Goal: Information Seeking & Learning: Learn about a topic

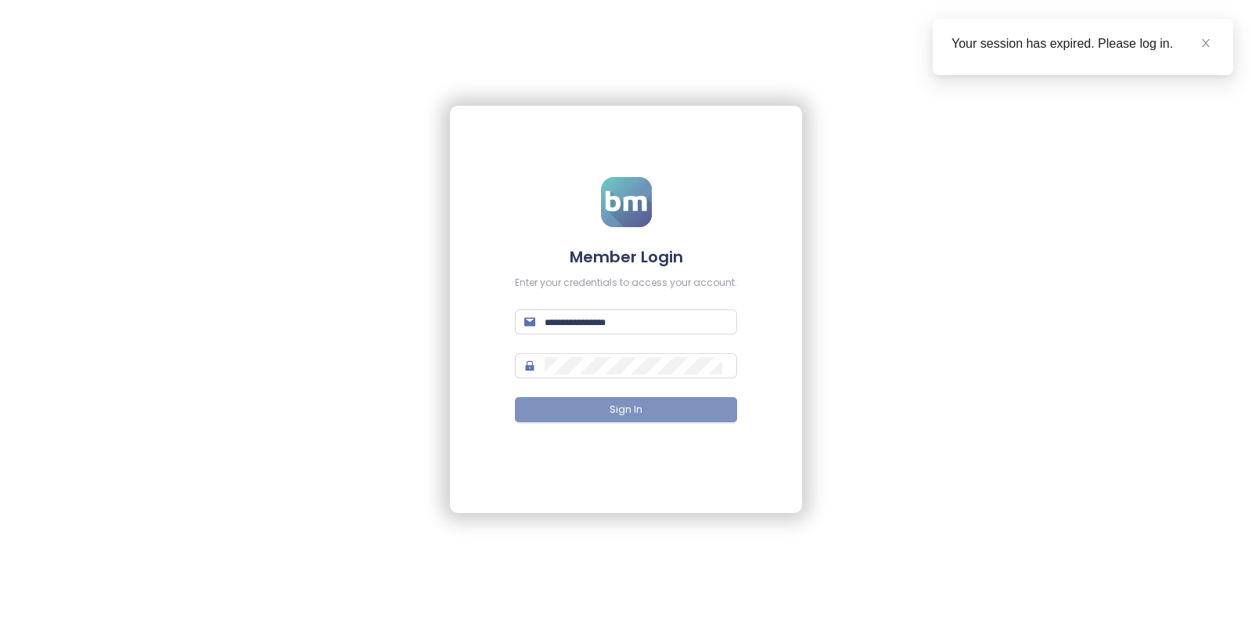
type input "**********"
click at [625, 402] on span "Sign In" at bounding box center [626, 409] width 33 height 15
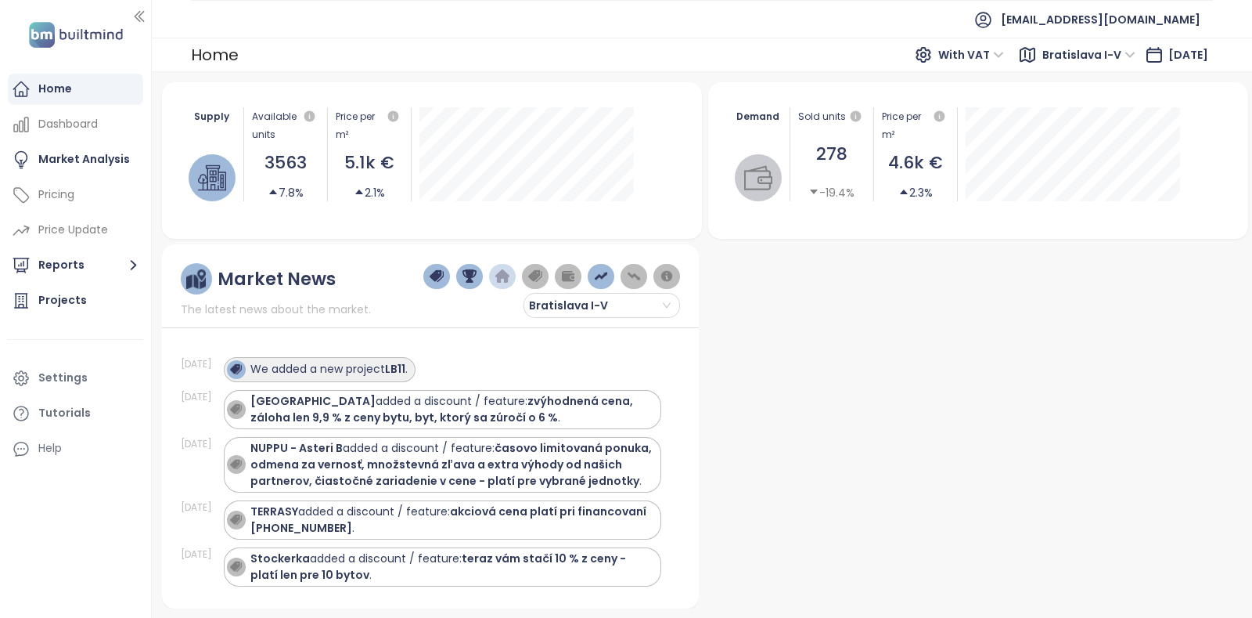
click at [350, 370] on div "We added a new project LB11 ." at bounding box center [328, 369] width 157 height 16
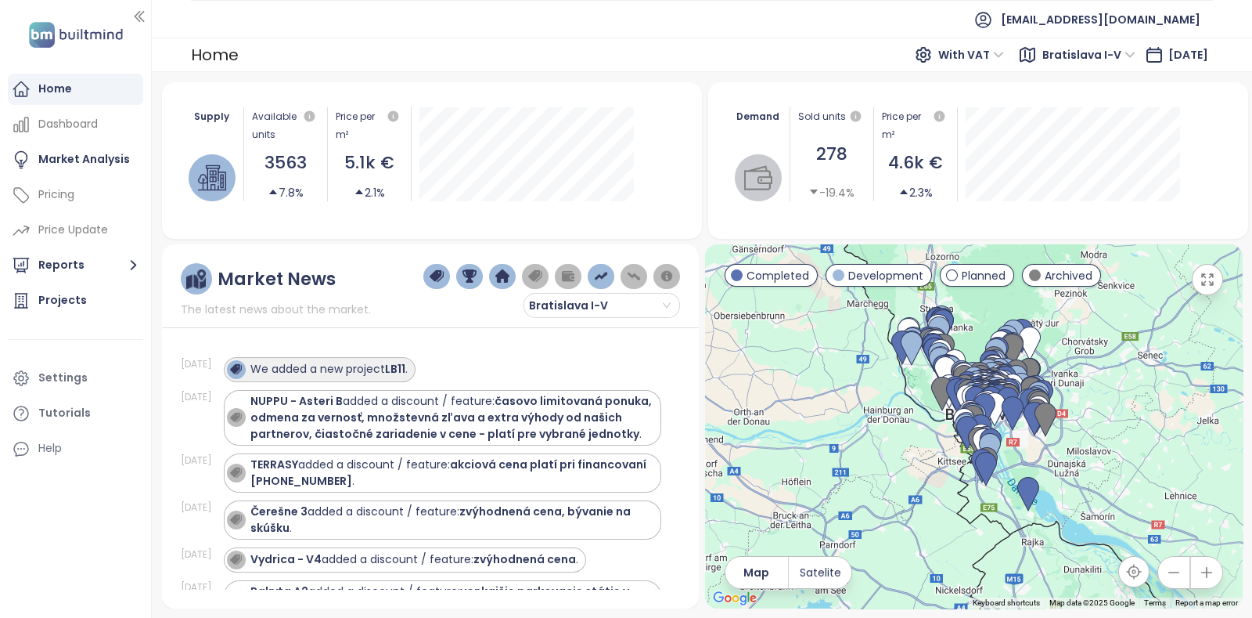
click at [390, 362] on div "We added a new project LB11 ." at bounding box center [328, 369] width 157 height 16
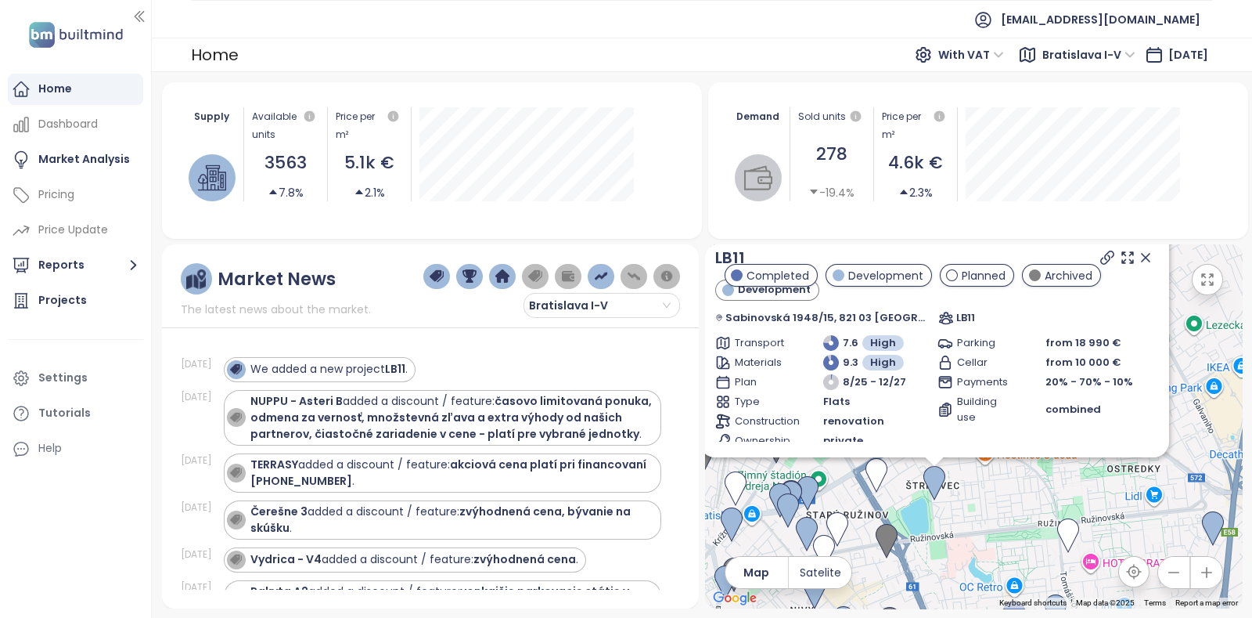
drag, startPoint x: 1089, startPoint y: 440, endPoint x: 1252, endPoint y: 326, distance: 198.5
click at [1252, 326] on div "Supply Available units 3563 7.8% Price per m² 5.1k € 2.1% Demand Sold units 278…" at bounding box center [702, 345] width 1101 height 546
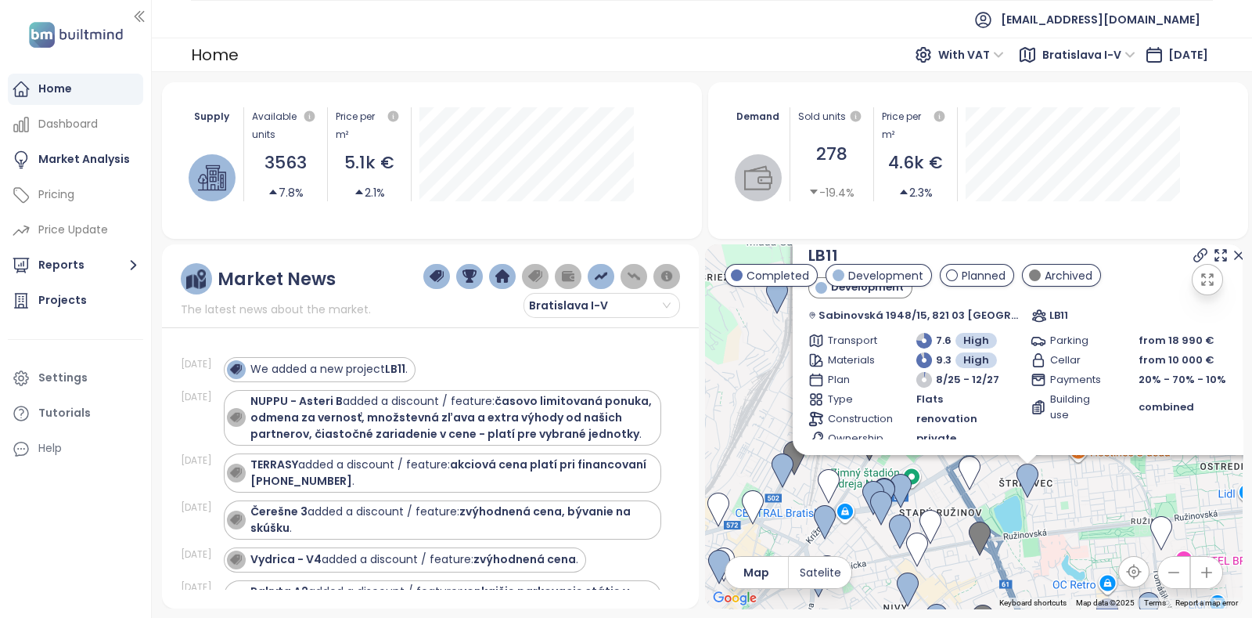
drag, startPoint x: 951, startPoint y: 509, endPoint x: 1037, endPoint y: 506, distance: 86.1
click at [1037, 506] on div "LB11 Development Sabinovská 1948/15, 821 03 [GEOGRAPHIC_DATA], [GEOGRAPHIC_DATA…" at bounding box center [974, 426] width 538 height 364
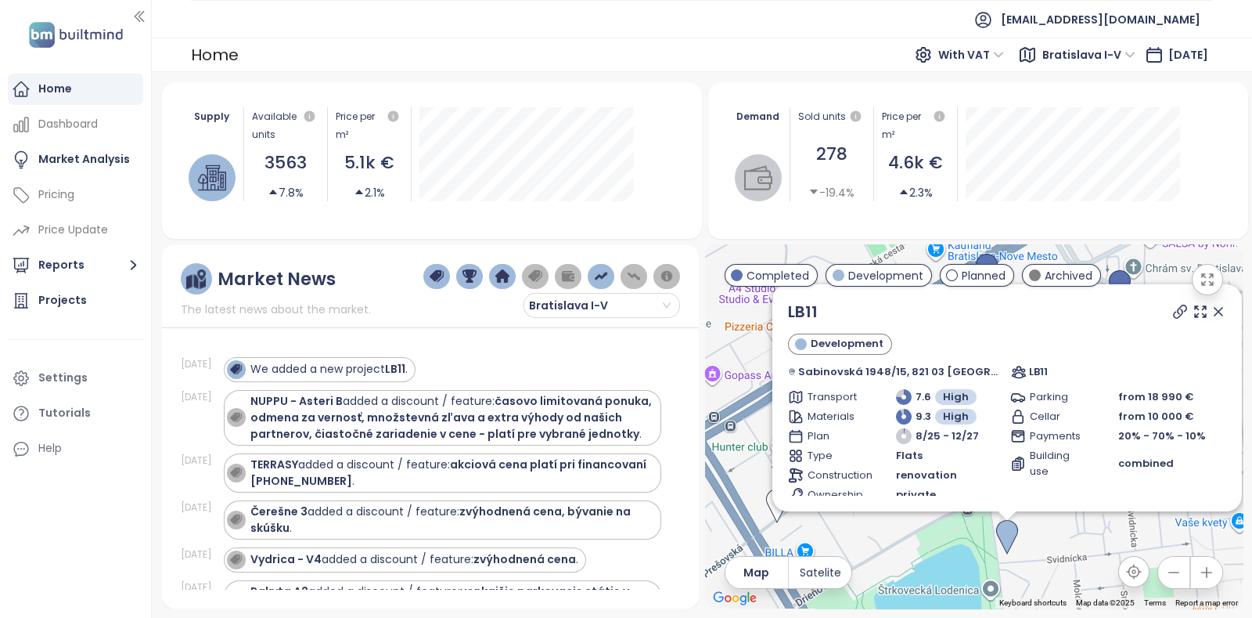
drag, startPoint x: 1042, startPoint y: 467, endPoint x: 1044, endPoint y: 542, distance: 75.2
click at [1044, 542] on div "LB11 Development Sabinovská 1948/15, 821 03 [GEOGRAPHIC_DATA], [GEOGRAPHIC_DATA…" at bounding box center [974, 426] width 538 height 364
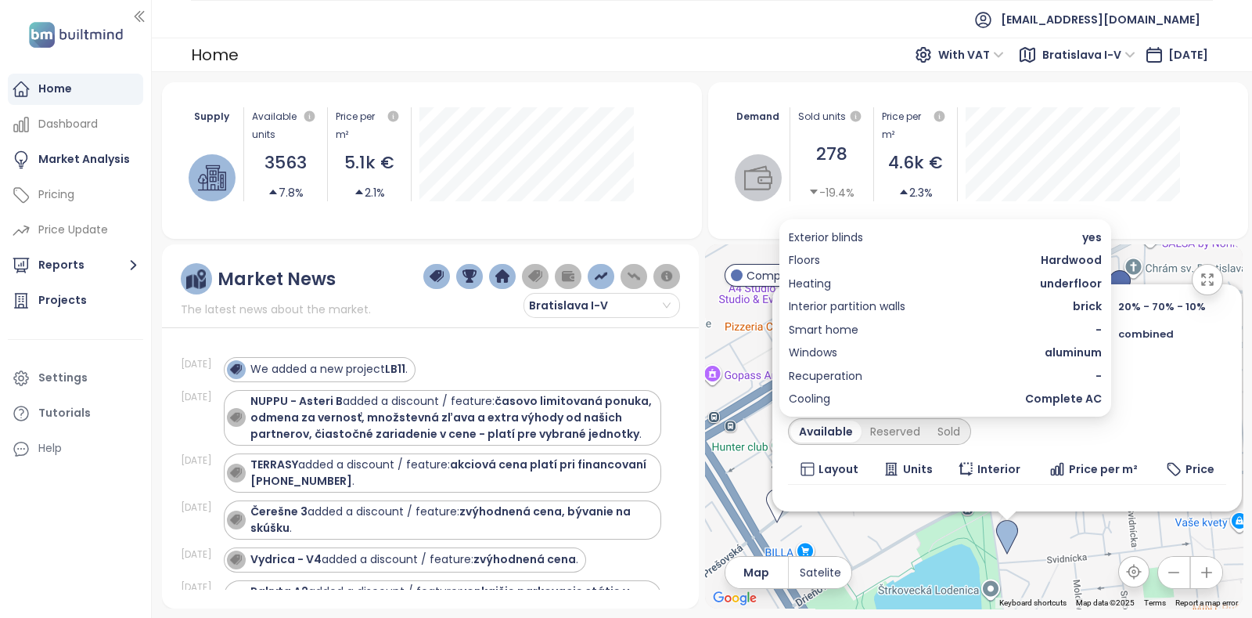
scroll to position [213, 0]
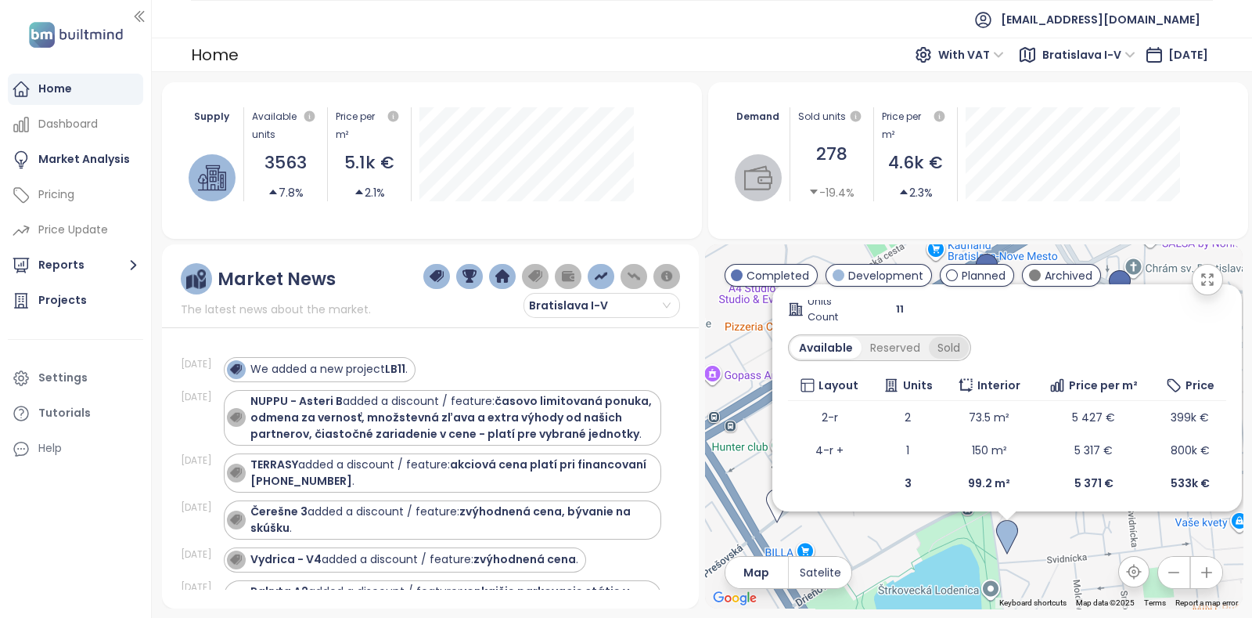
click at [959, 342] on div "Sold" at bounding box center [949, 348] width 40 height 22
click at [959, 342] on div "Sold" at bounding box center [945, 348] width 43 height 22
click at [845, 344] on div "Available" at bounding box center [824, 348] width 66 height 22
click at [948, 343] on div "Sold" at bounding box center [949, 348] width 40 height 22
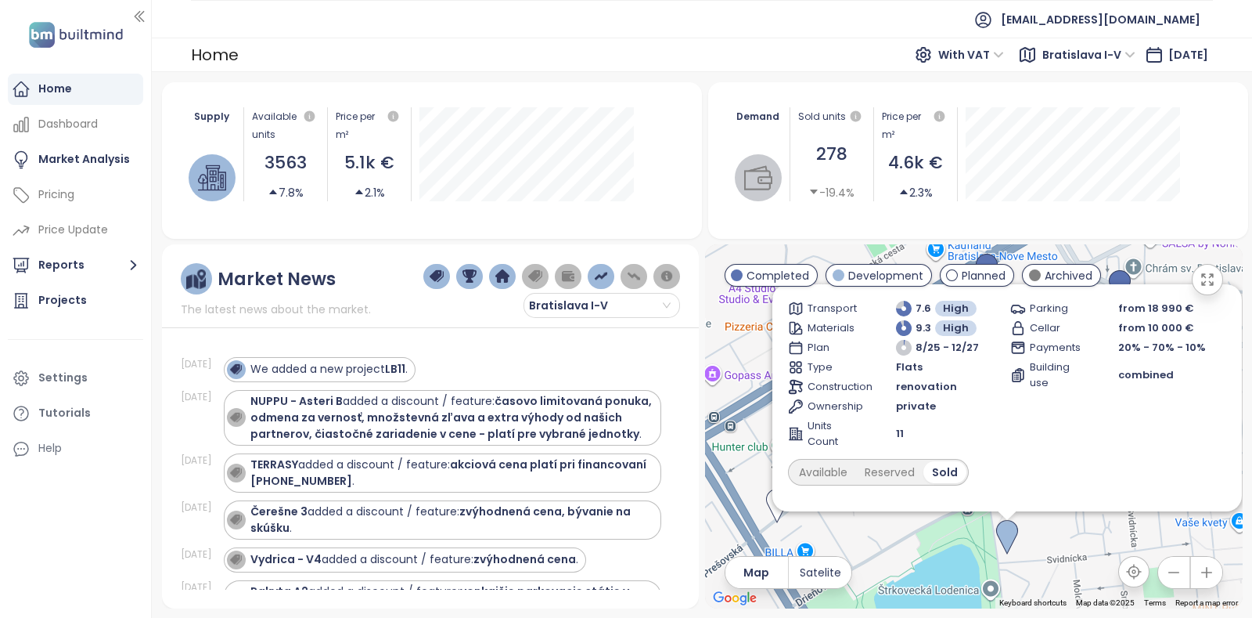
scroll to position [0, 0]
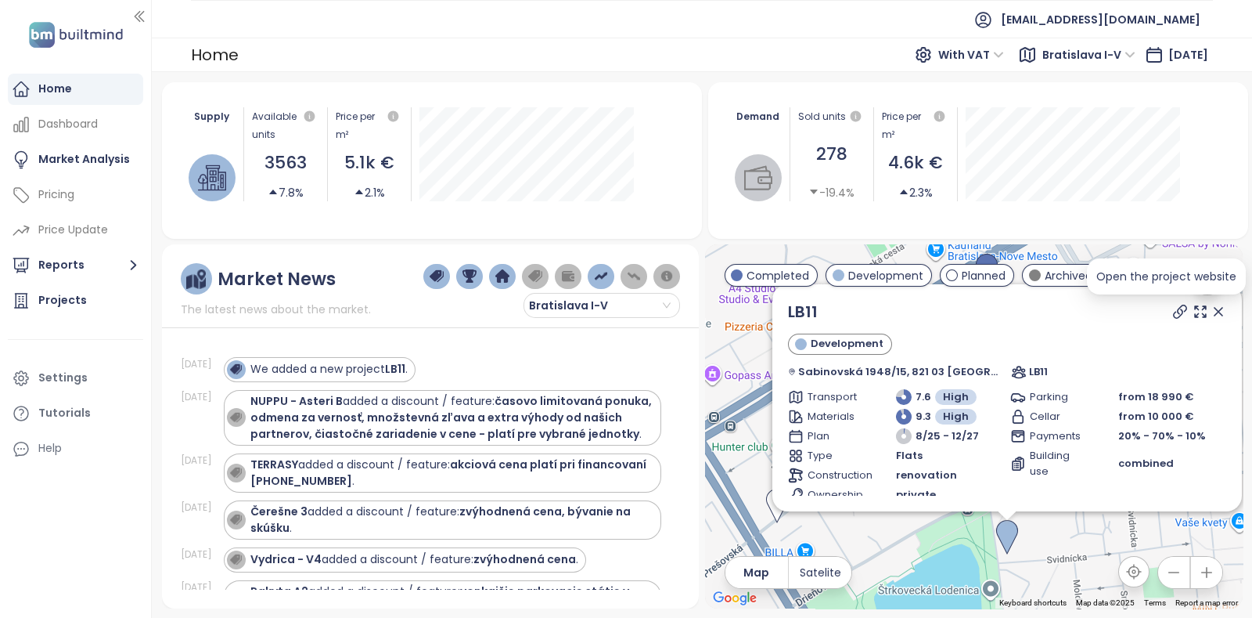
click at [1173, 309] on icon at bounding box center [1181, 312] width 16 height 16
